Goal: Information Seeking & Learning: Learn about a topic

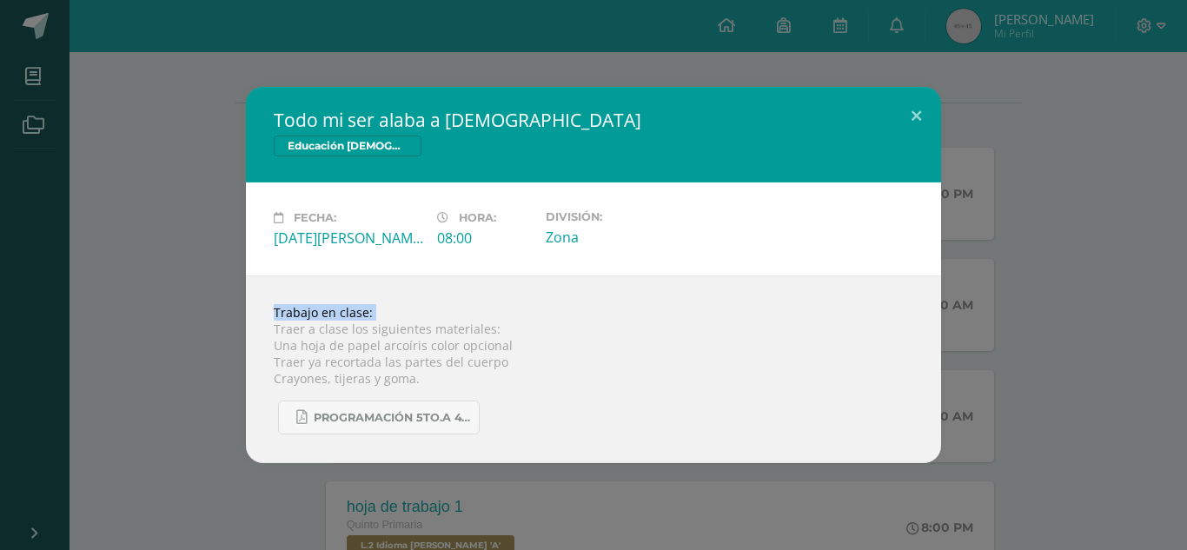
scroll to position [195, 0]
click at [927, 178] on div "Todo mi ser alaba a [DEMOGRAPHIC_DATA] Educación [DEMOGRAPHIC_DATA]" at bounding box center [593, 135] width 695 height 96
click at [166, 262] on div "Todo mi ser alaba a [DEMOGRAPHIC_DATA] Educación [DEMOGRAPHIC_DATA] Fecha: [DAT…" at bounding box center [593, 275] width 1173 height 376
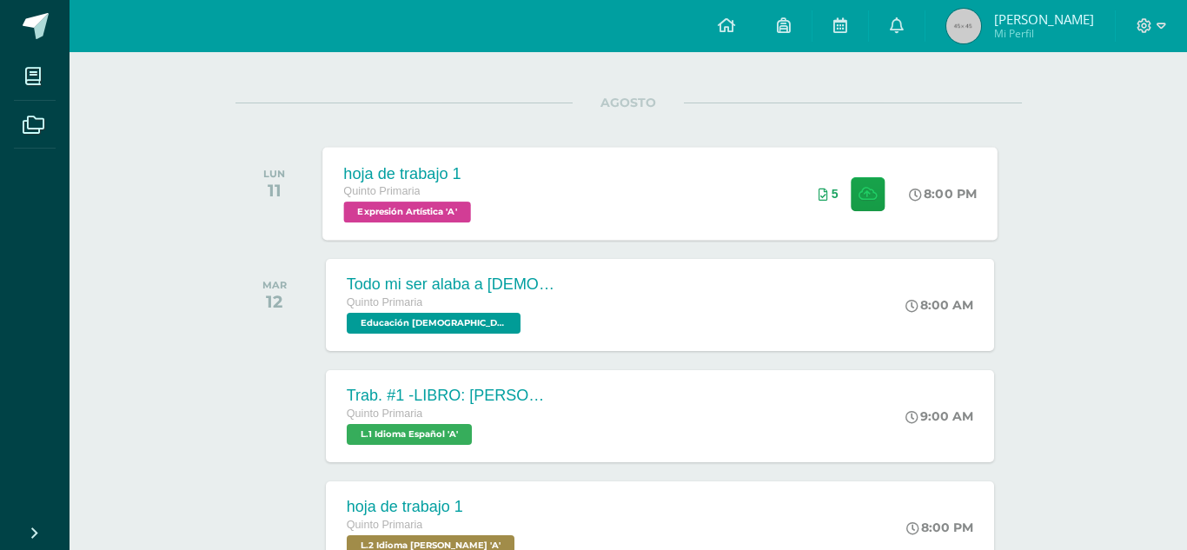
click at [694, 211] on div "hoja de trabajo 1 Quinto Primaria Expresión Artística 'A' 8:00 PM 5 hoja de tra…" at bounding box center [659, 193] width 675 height 93
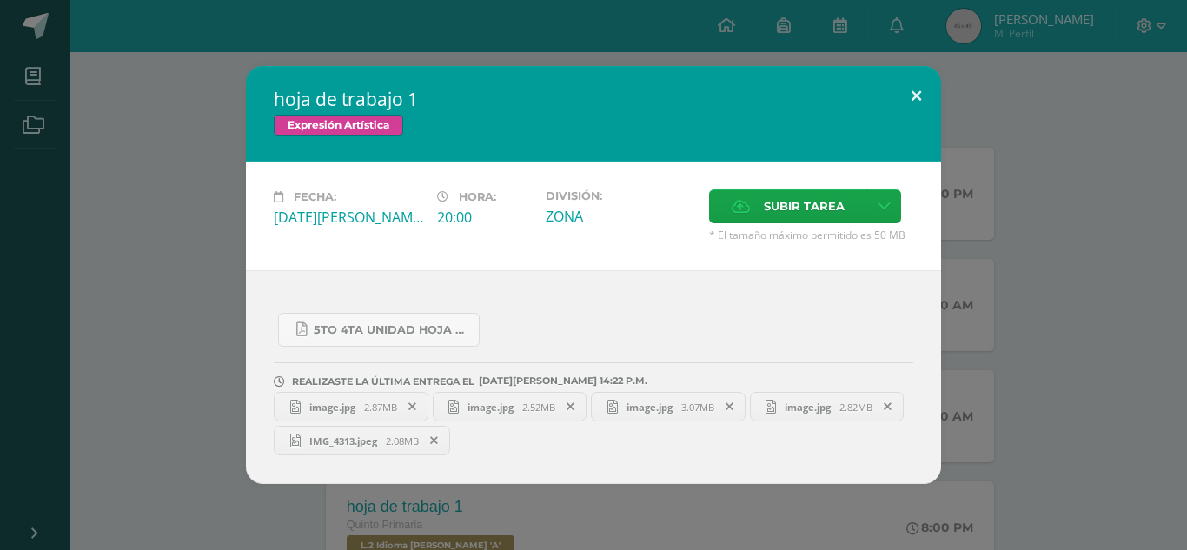
click at [912, 81] on button at bounding box center [916, 95] width 50 height 59
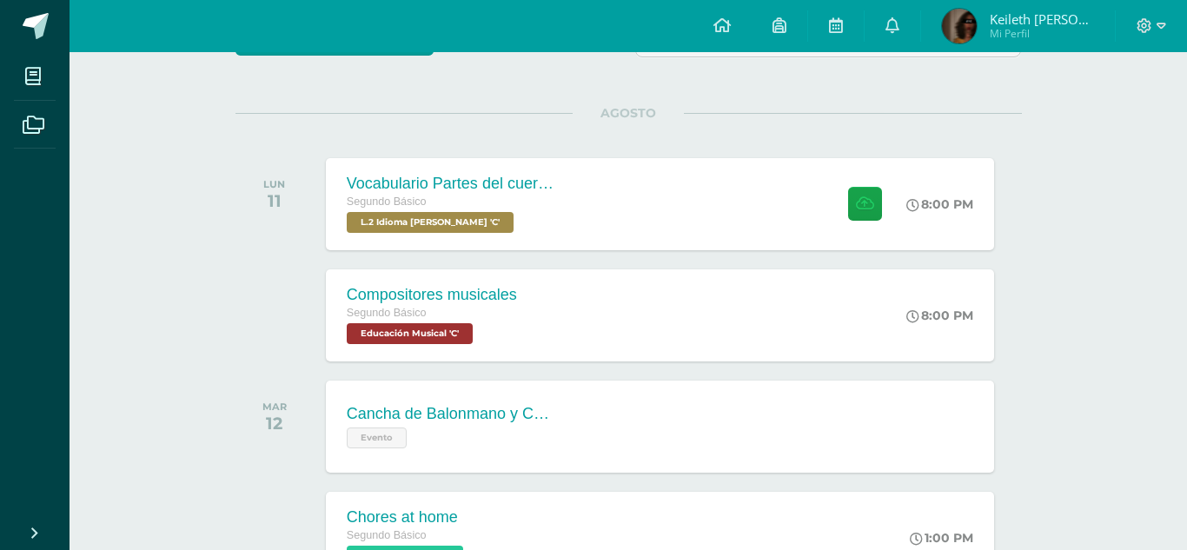
scroll to position [196, 0]
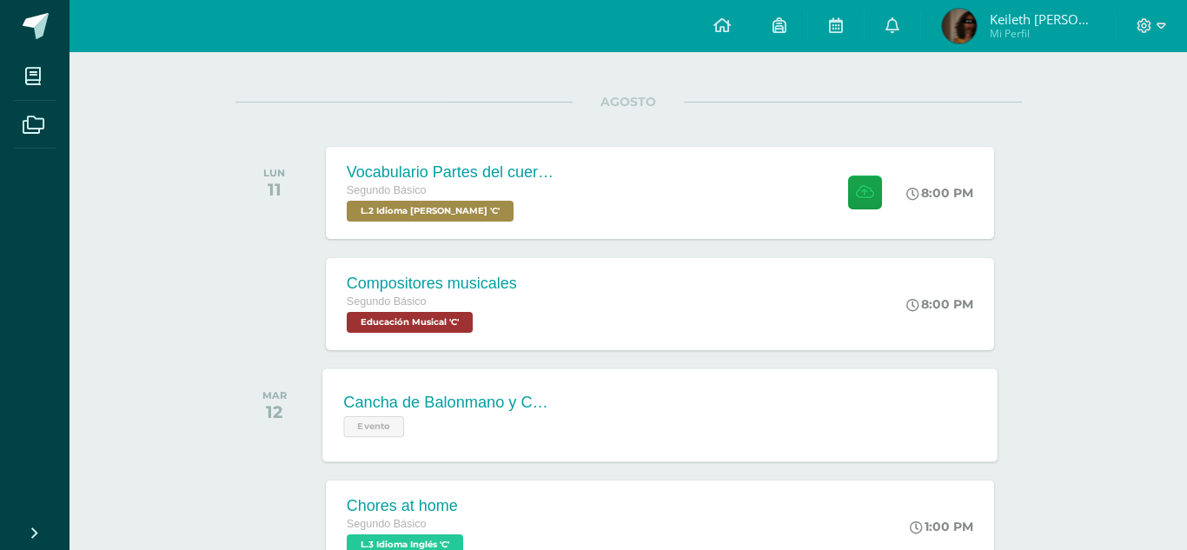
click at [386, 456] on div "Cancha de Balonmano y Contenido Evento" at bounding box center [448, 414] width 253 height 93
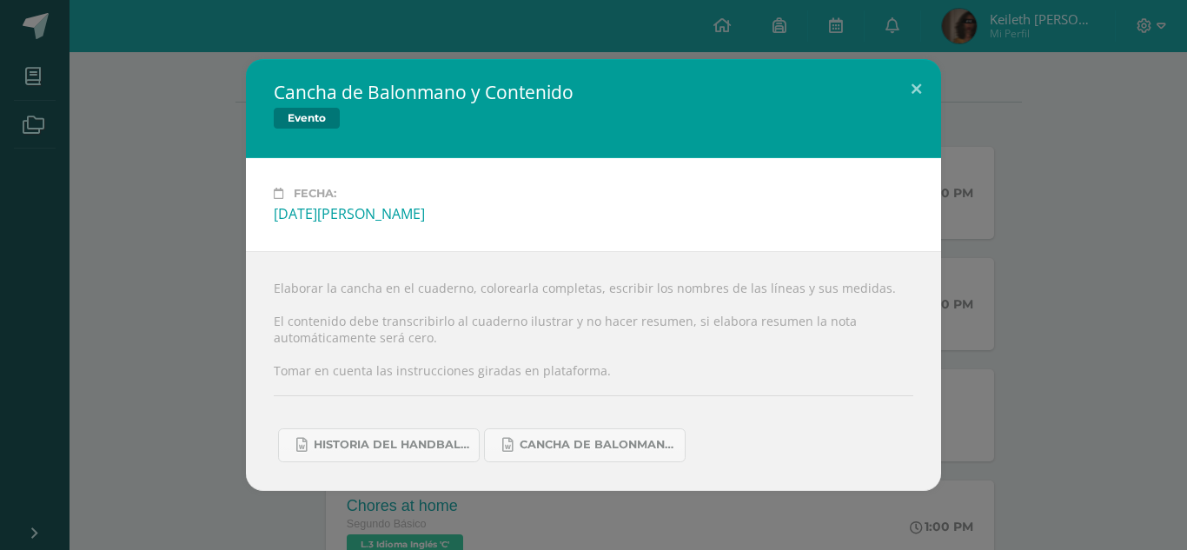
click at [958, 211] on div "Cancha de Balonmano y Contenido Evento Fecha: [DATE][PERSON_NAME] Elaborar la c…" at bounding box center [593, 274] width 1173 height 431
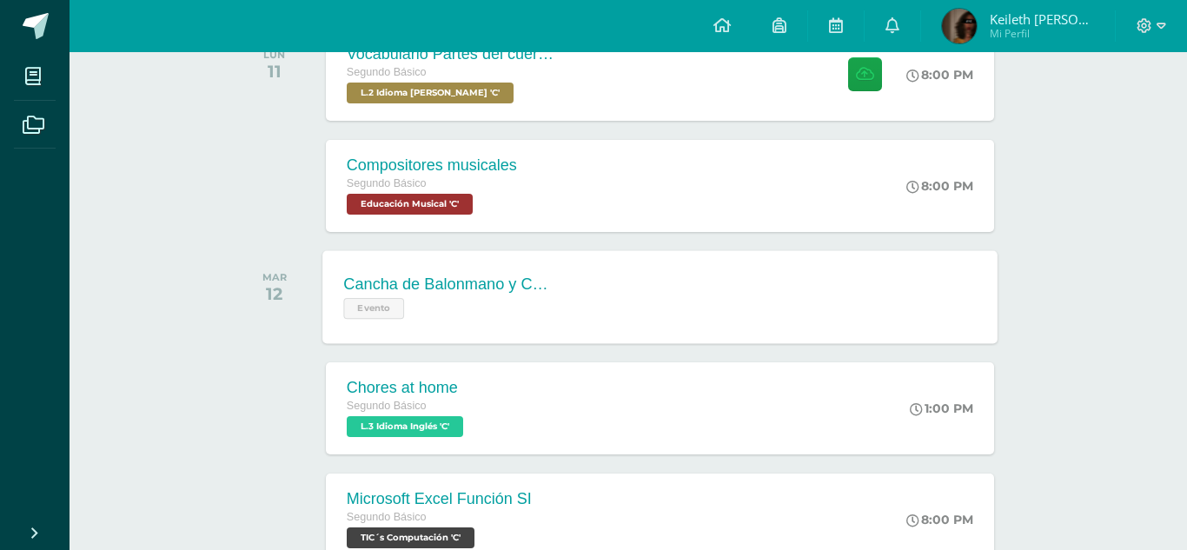
scroll to position [319, 0]
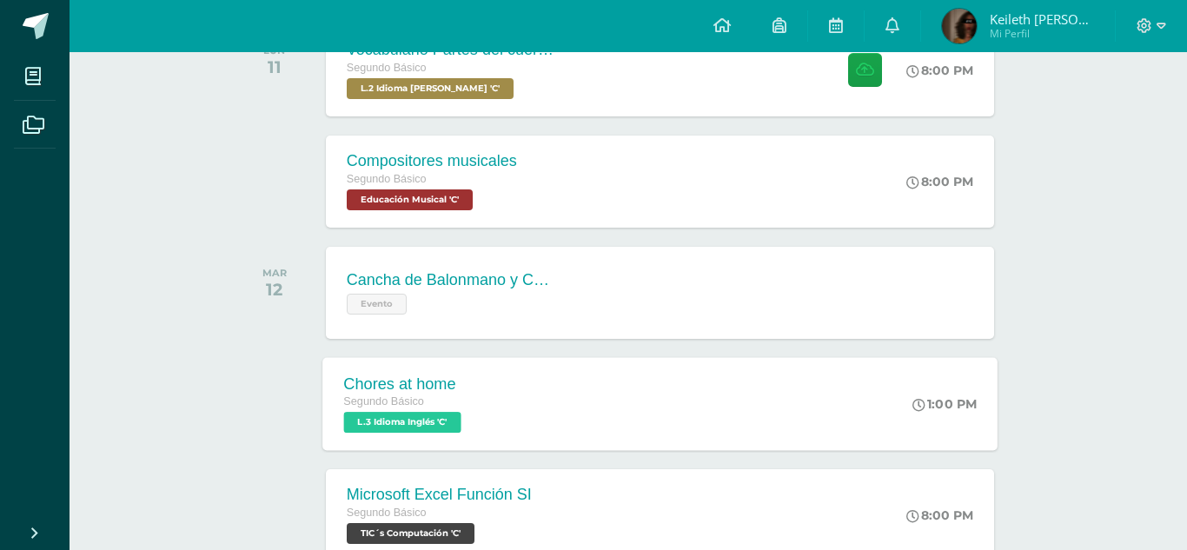
click at [354, 374] on div "Chores at home" at bounding box center [404, 383] width 122 height 18
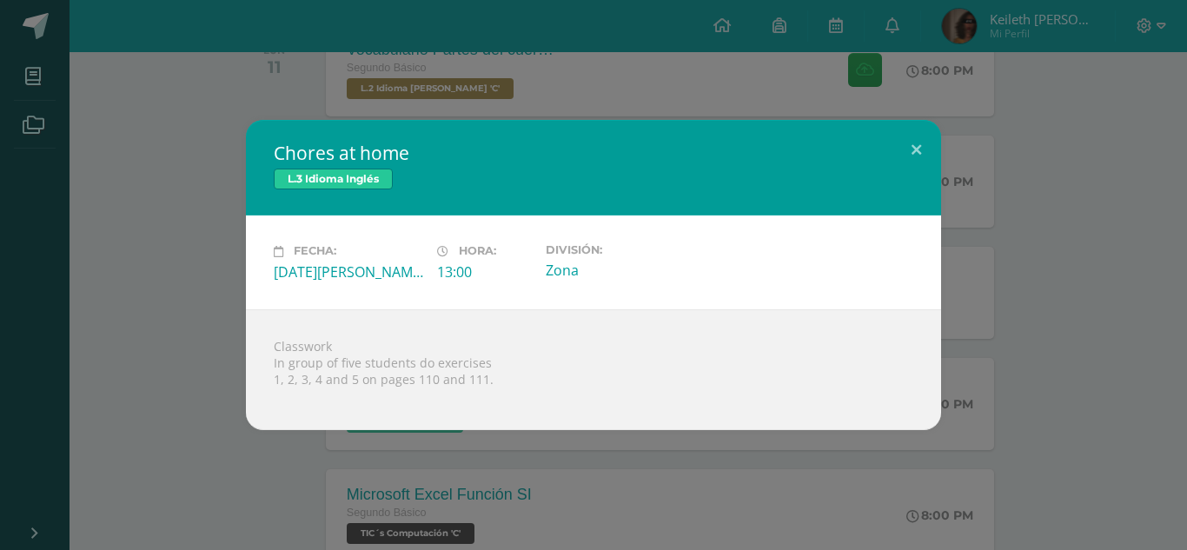
click at [1135, 218] on div "Chores at home L.3 Idioma Inglés Fecha: [DATE][PERSON_NAME] Hora: 13:00 Divisió…" at bounding box center [593, 274] width 1173 height 309
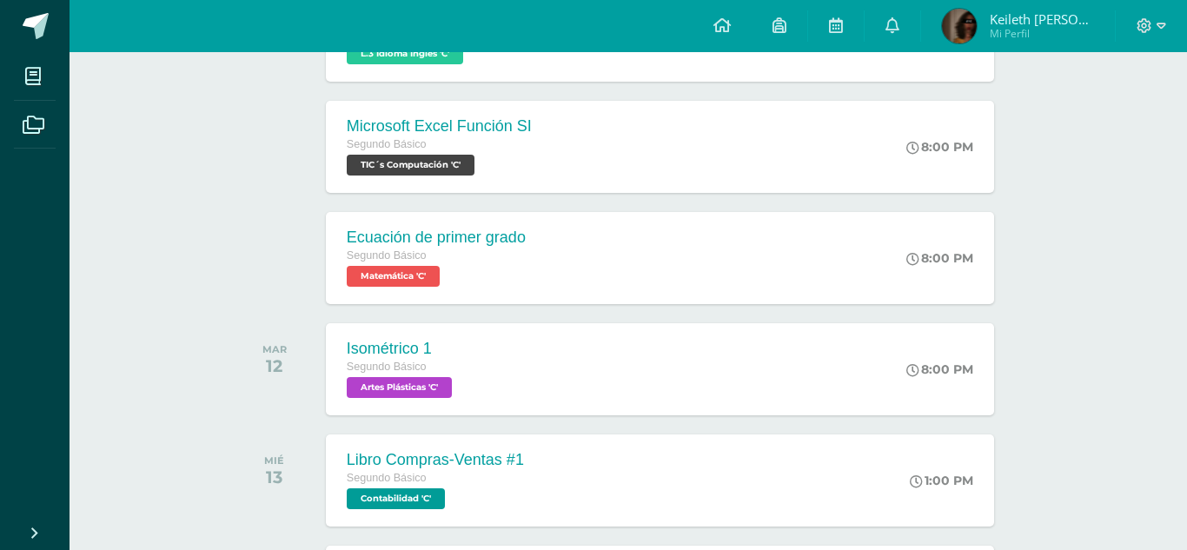
scroll to position [692, 0]
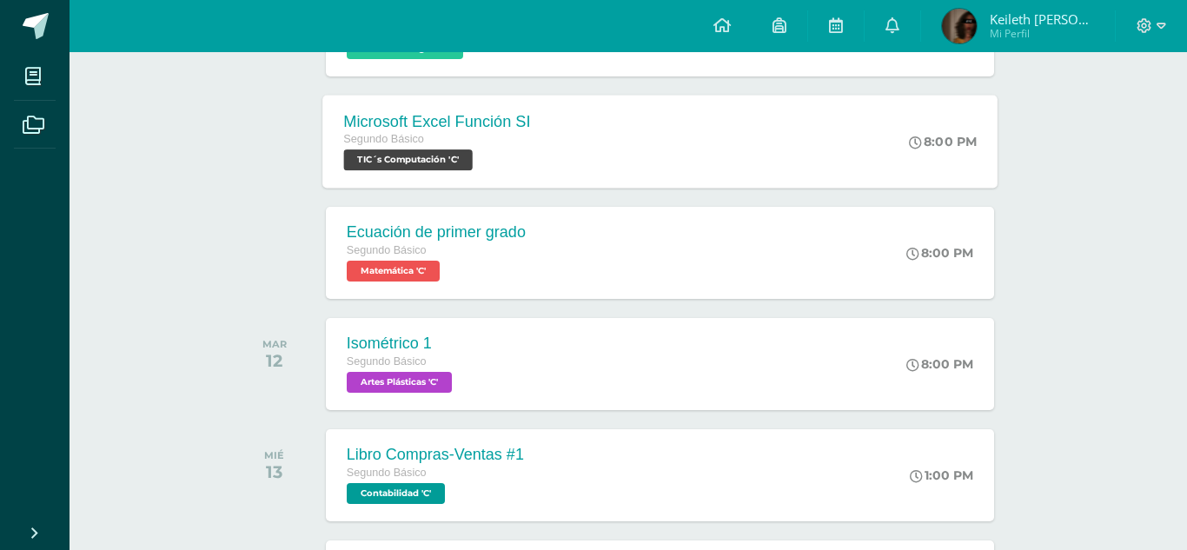
click at [729, 161] on div "Microsoft Excel Función SI Segundo Básico TIC´s Computación 'C' 8:00 PM Microso…" at bounding box center [659, 141] width 675 height 93
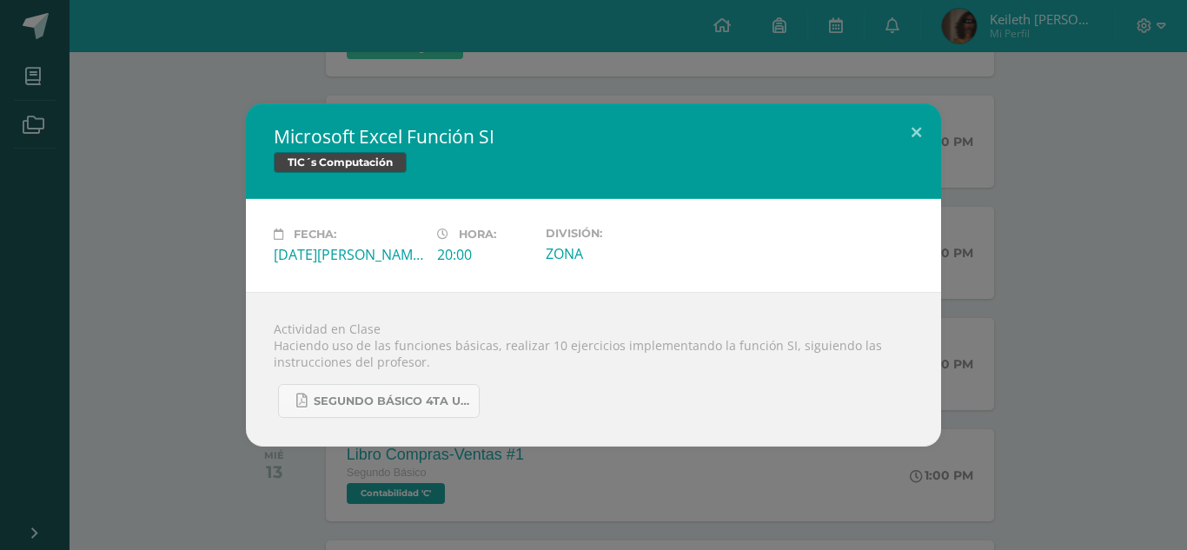
click at [1061, 156] on div "Microsoft Excel Función SI TIC´s Computación Fecha: [DATE][PERSON_NAME] Hora: 2…" at bounding box center [593, 274] width 1173 height 343
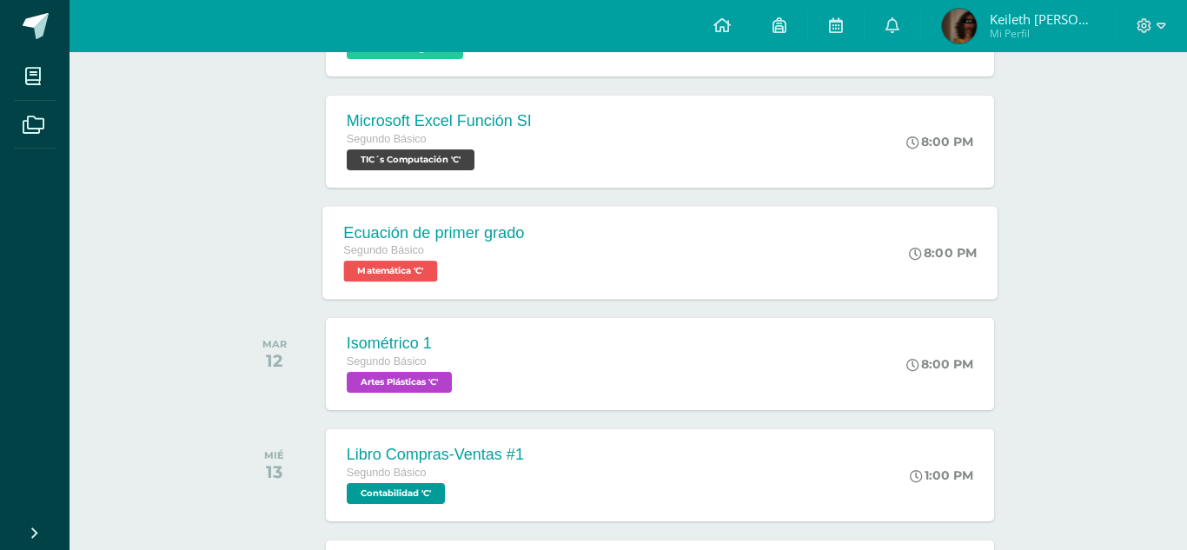
click at [573, 248] on div "Ecuación de primer grado Segundo Básico Matemática 'C' 8:00 PM Ecuación de prim…" at bounding box center [659, 252] width 675 height 93
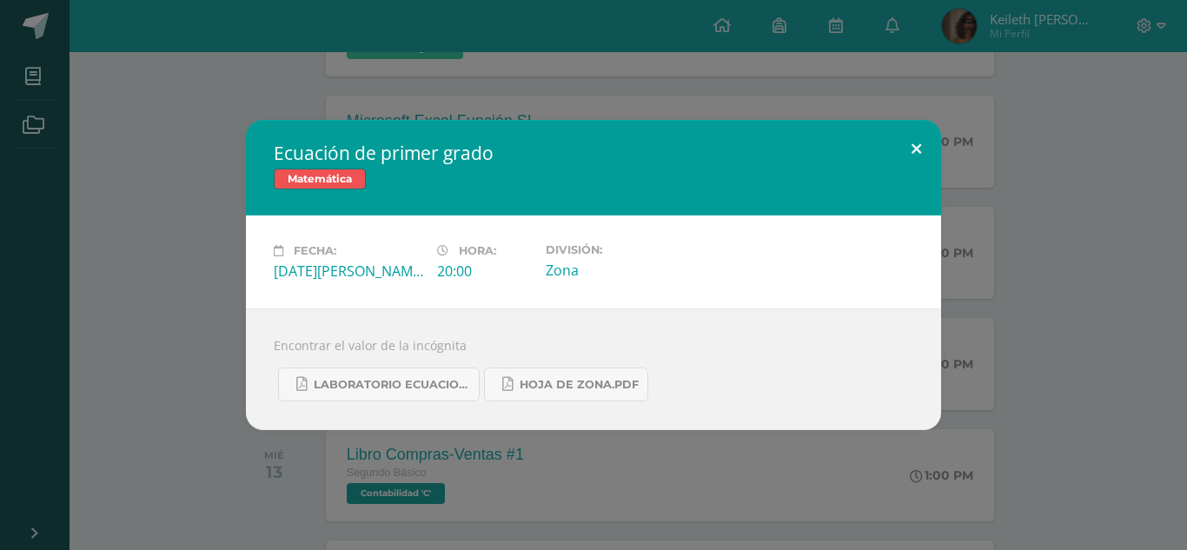
click at [916, 149] on button at bounding box center [916, 149] width 50 height 59
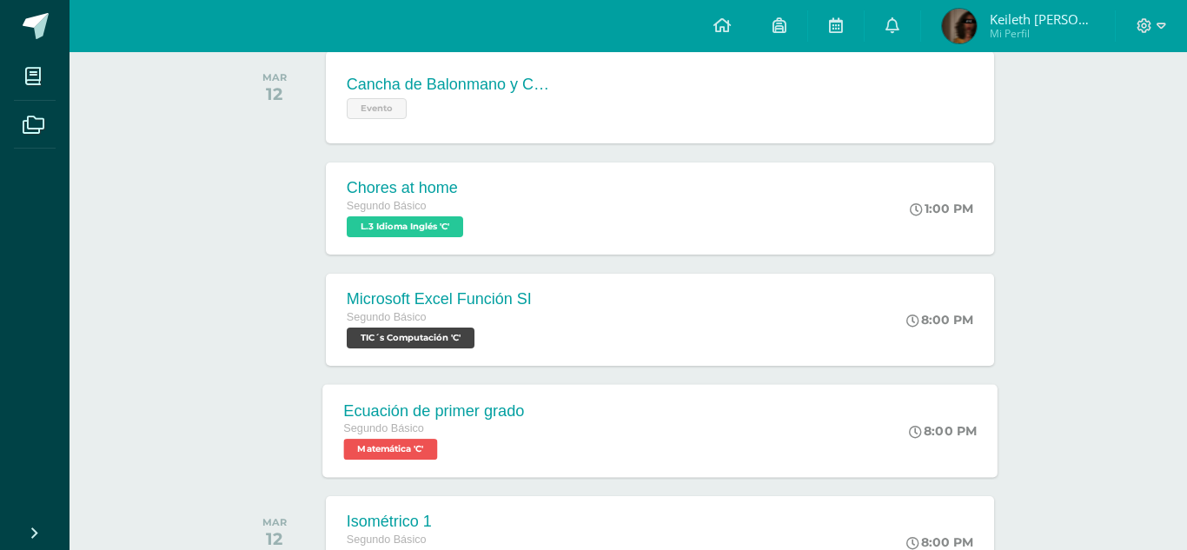
scroll to position [519, 0]
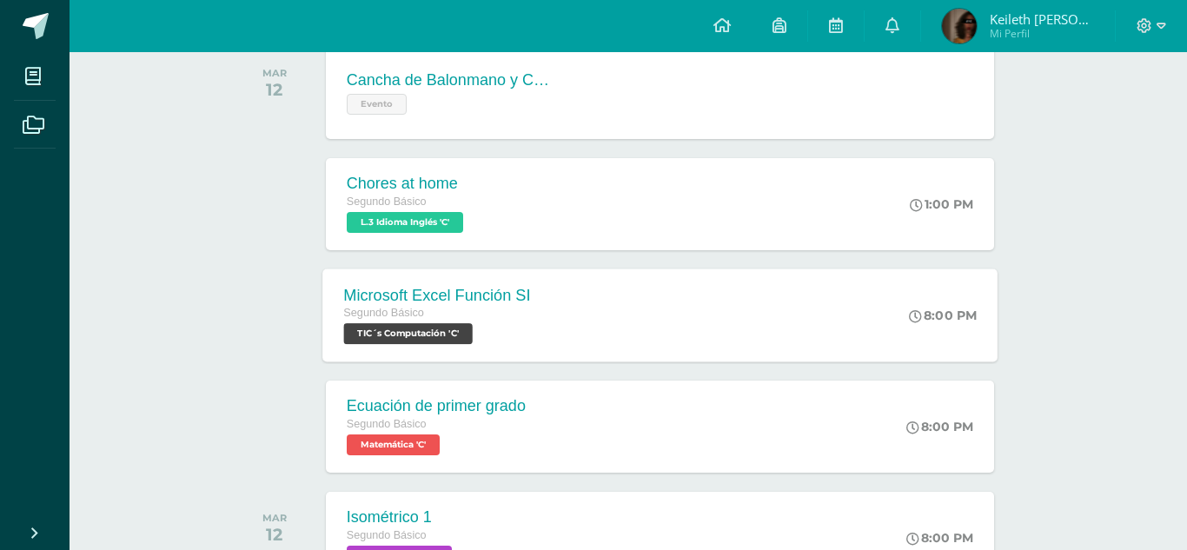
click at [665, 341] on div "Microsoft Excel Función SI Segundo Básico TIC´s Computación 'C' 8:00 PM Microso…" at bounding box center [659, 314] width 675 height 93
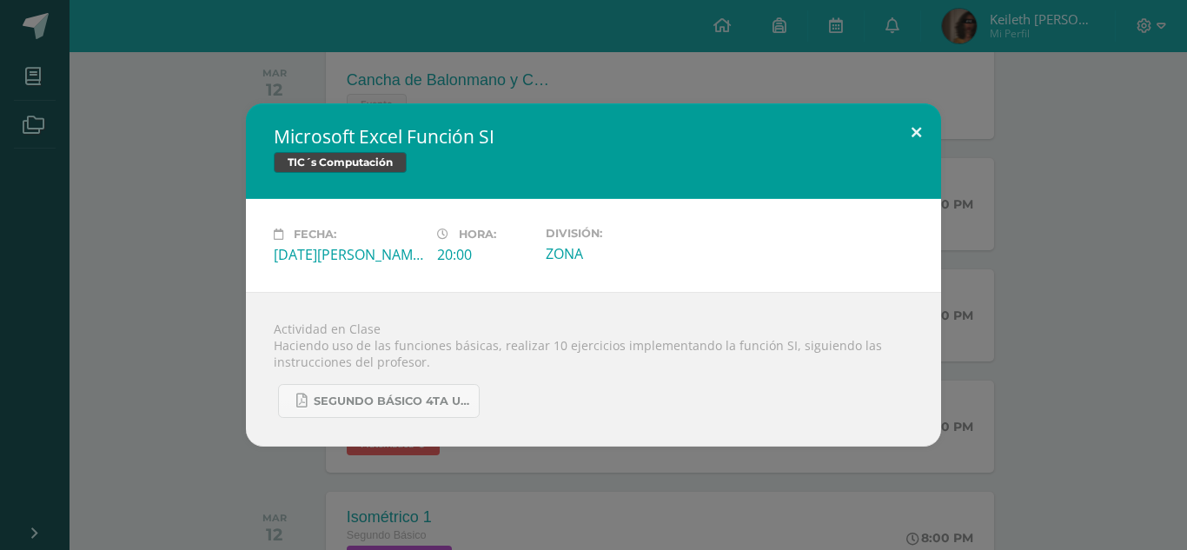
click at [907, 130] on button at bounding box center [916, 132] width 50 height 59
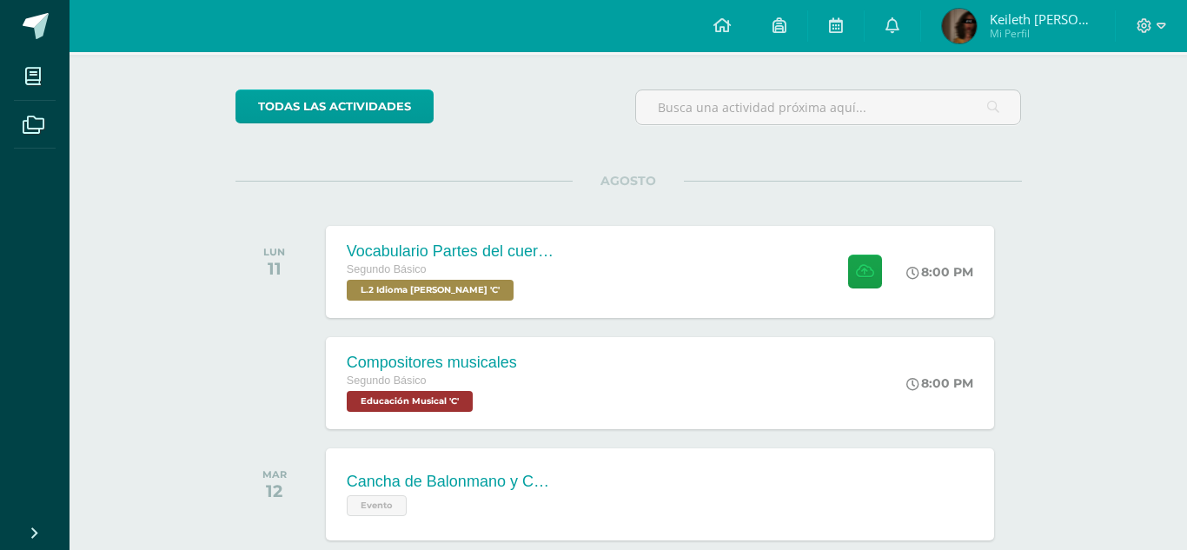
scroll to position [102, 0]
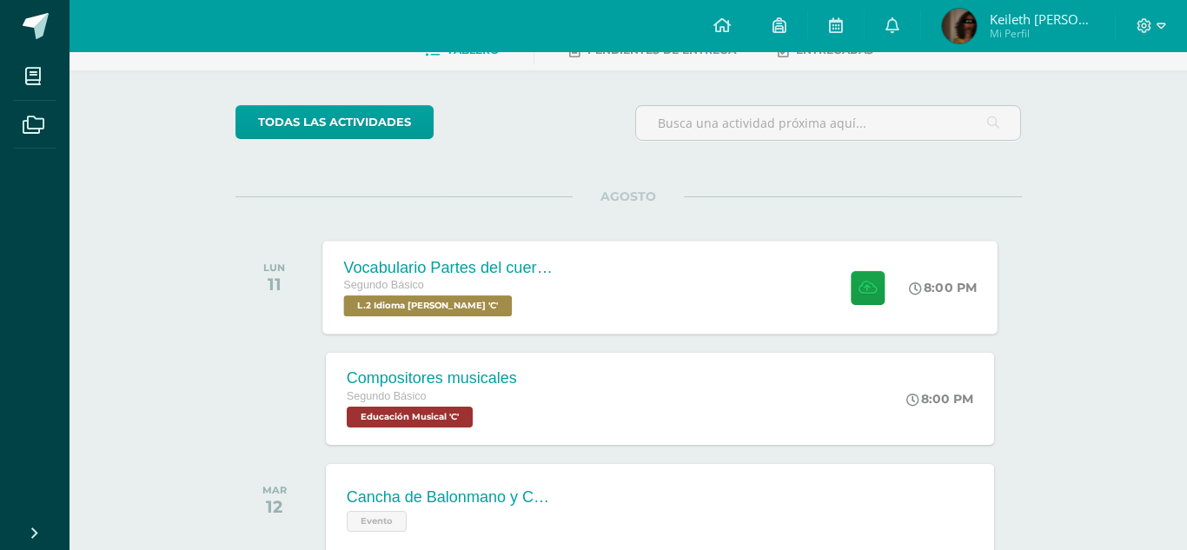
click at [736, 293] on div "Vocabulario Partes del cuerpo Segundo Básico L.2 Idioma [PERSON_NAME] 'C' 8:00 …" at bounding box center [659, 287] width 675 height 93
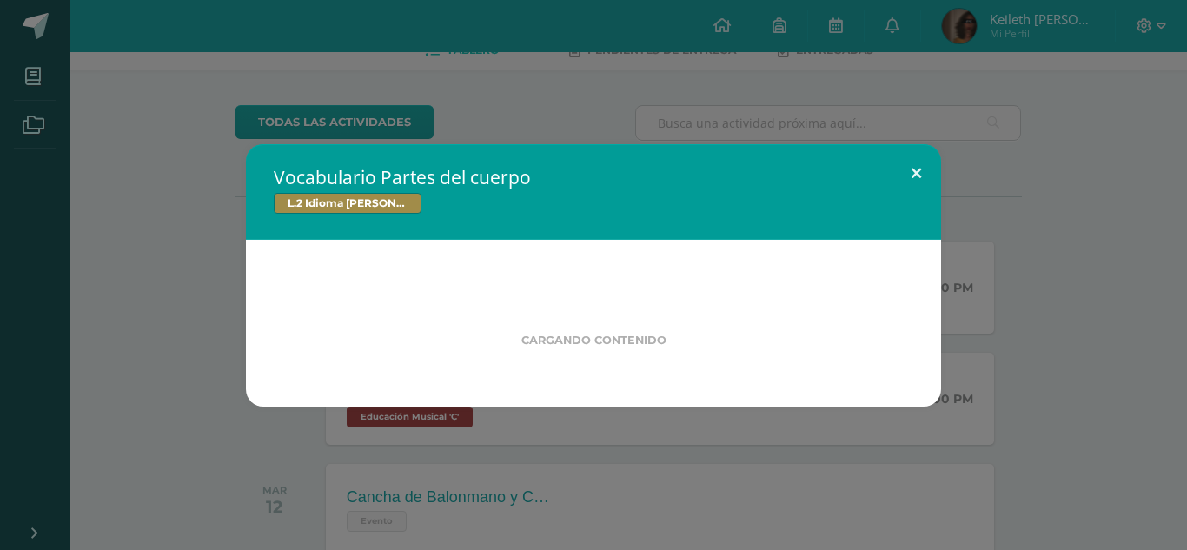
click at [922, 175] on button at bounding box center [916, 173] width 50 height 59
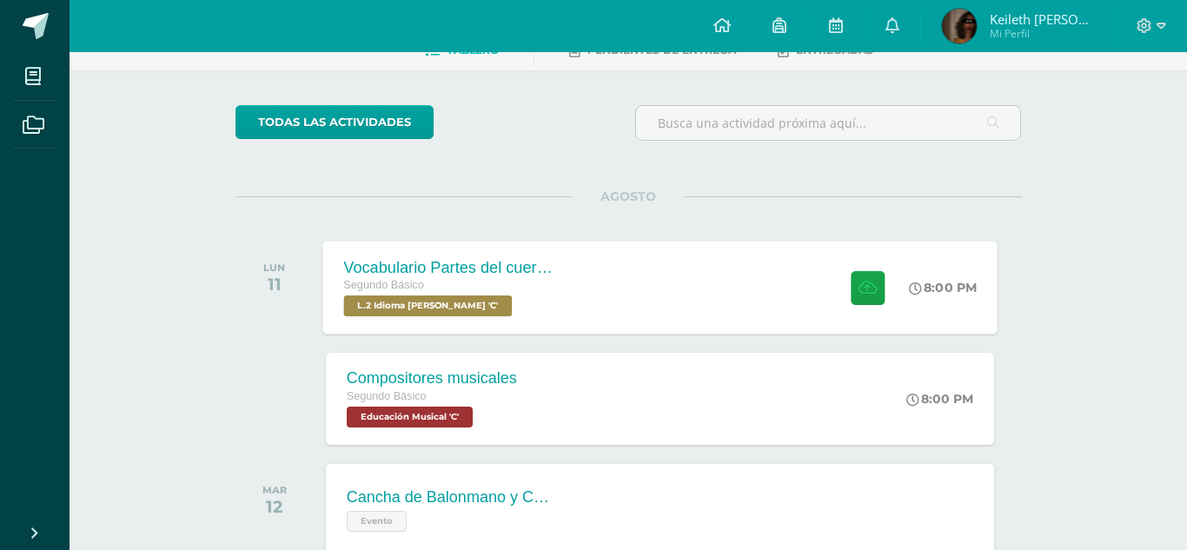
click at [810, 291] on div "Vocabulario Partes del cuerpo Segundo Básico L.2 Idioma [PERSON_NAME] 'C' 8:00 …" at bounding box center [659, 287] width 675 height 93
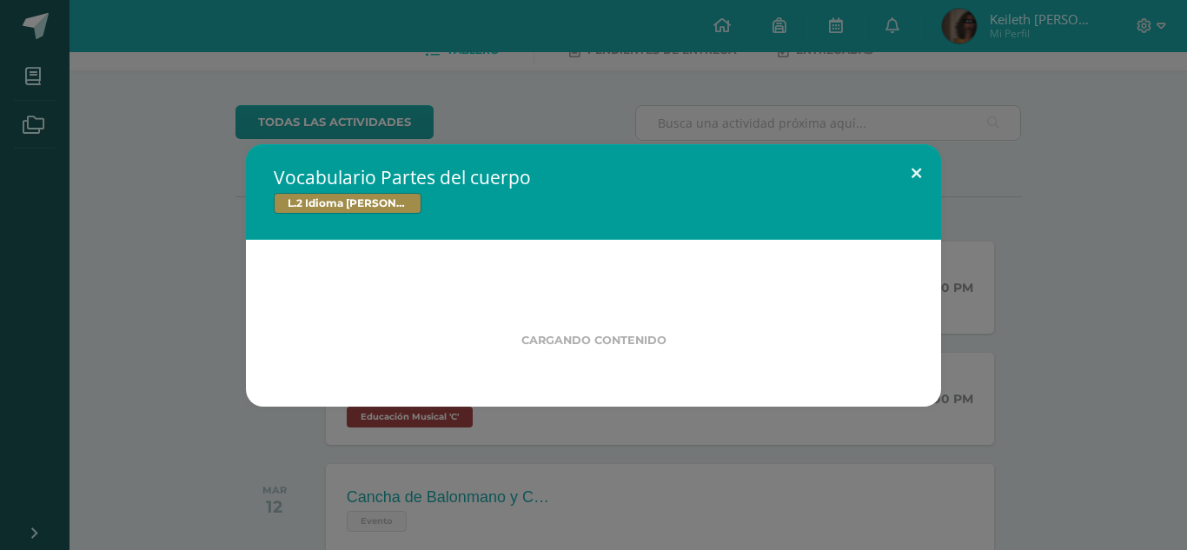
click at [917, 171] on button at bounding box center [916, 173] width 50 height 59
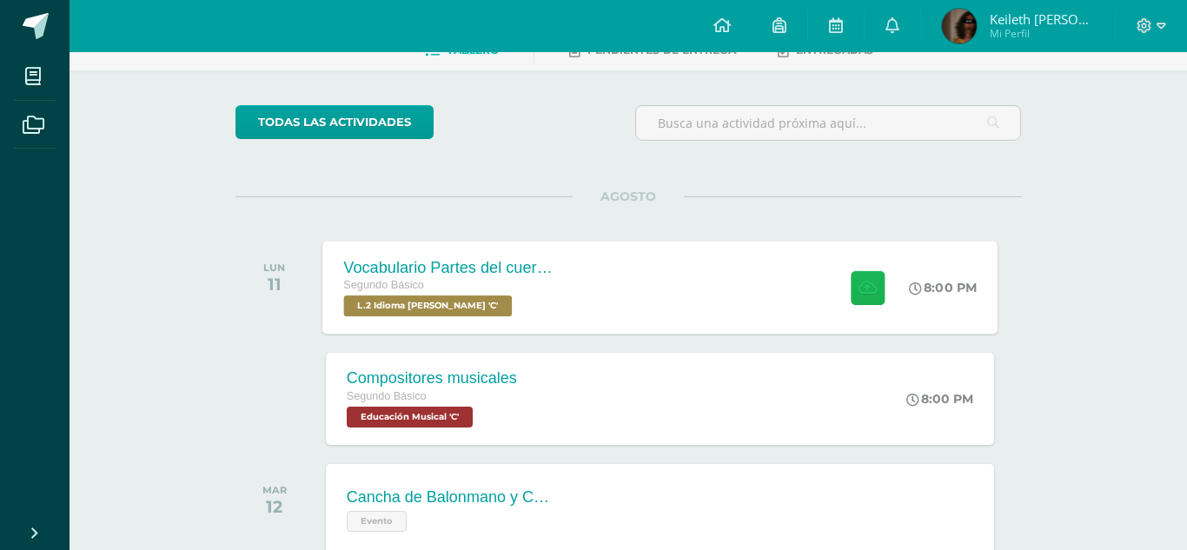
click at [858, 280] on icon at bounding box center [867, 287] width 18 height 15
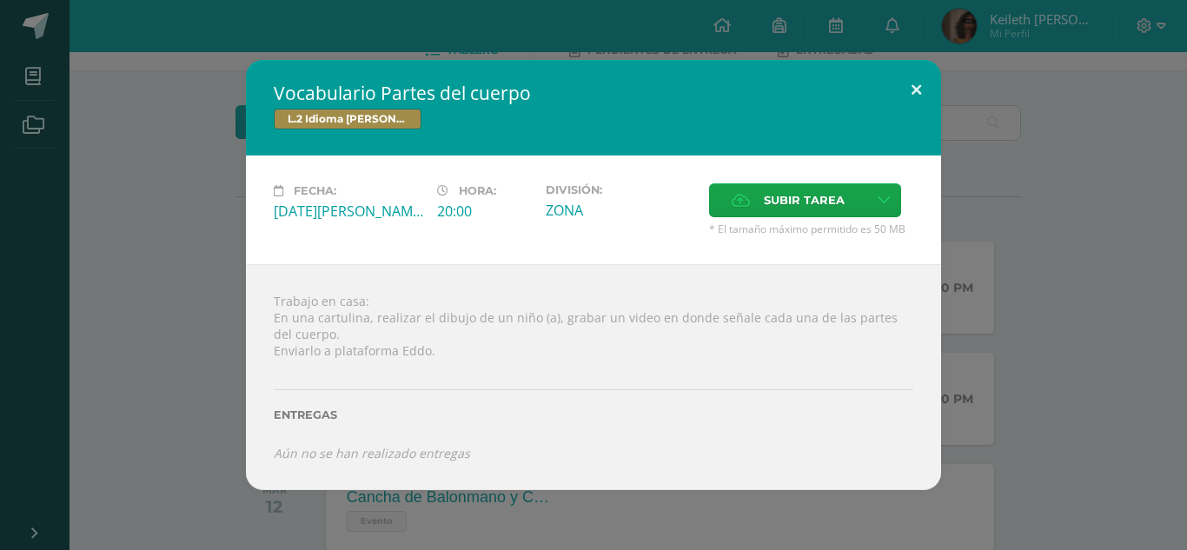
click at [912, 96] on button at bounding box center [916, 89] width 50 height 59
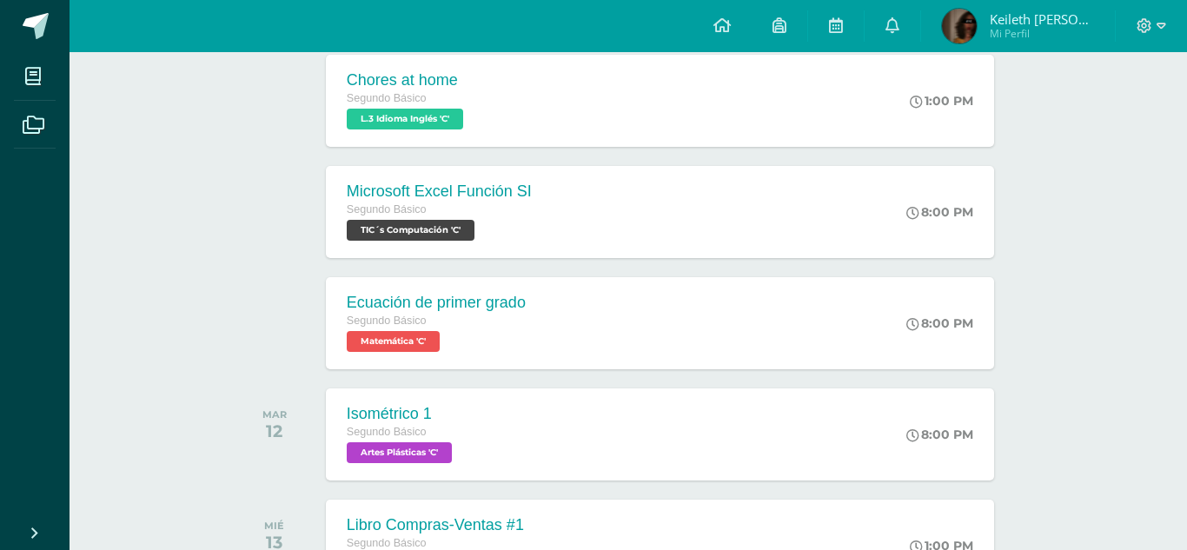
scroll to position [623, 0]
click at [584, 358] on div "Ecuación de primer grado Segundo Básico Matemática 'C' 8:00 PM Ecuación de prim…" at bounding box center [659, 321] width 675 height 93
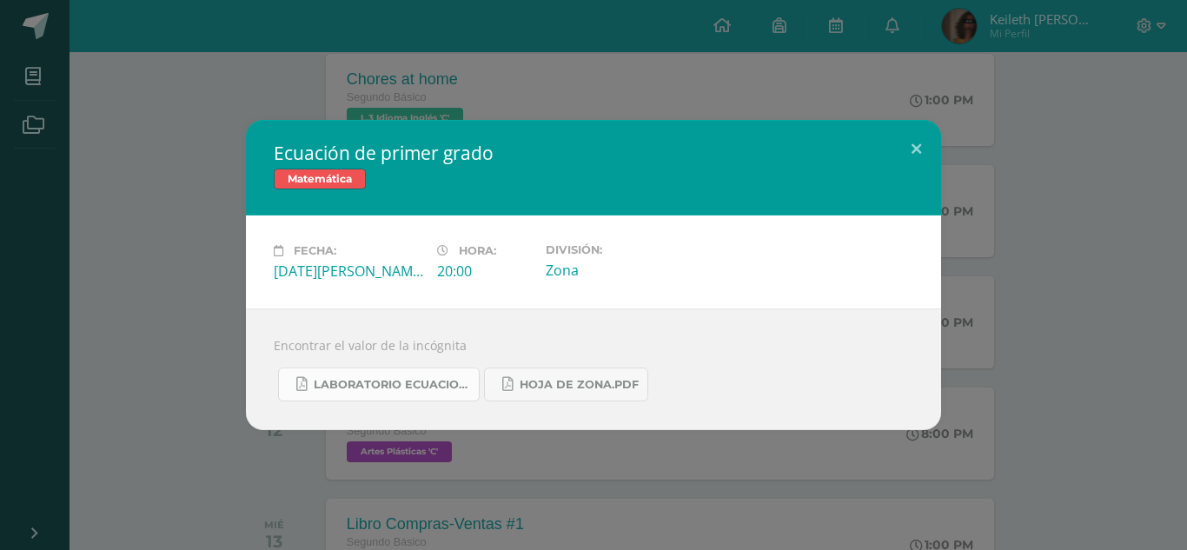
click at [446, 390] on span "Laboratorio ecuaciones.pdf" at bounding box center [392, 385] width 156 height 14
click at [915, 144] on button at bounding box center [916, 149] width 50 height 59
